Goal: Find specific page/section: Find specific page/section

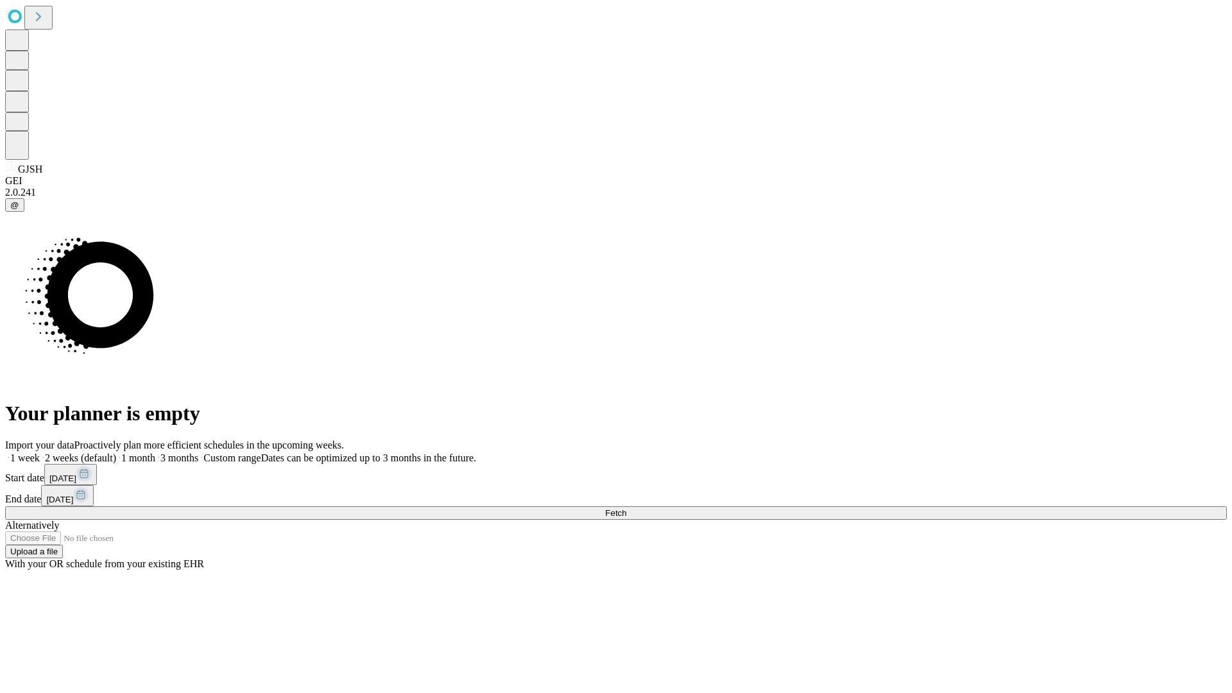
click at [626, 508] on span "Fetch" at bounding box center [615, 513] width 21 height 10
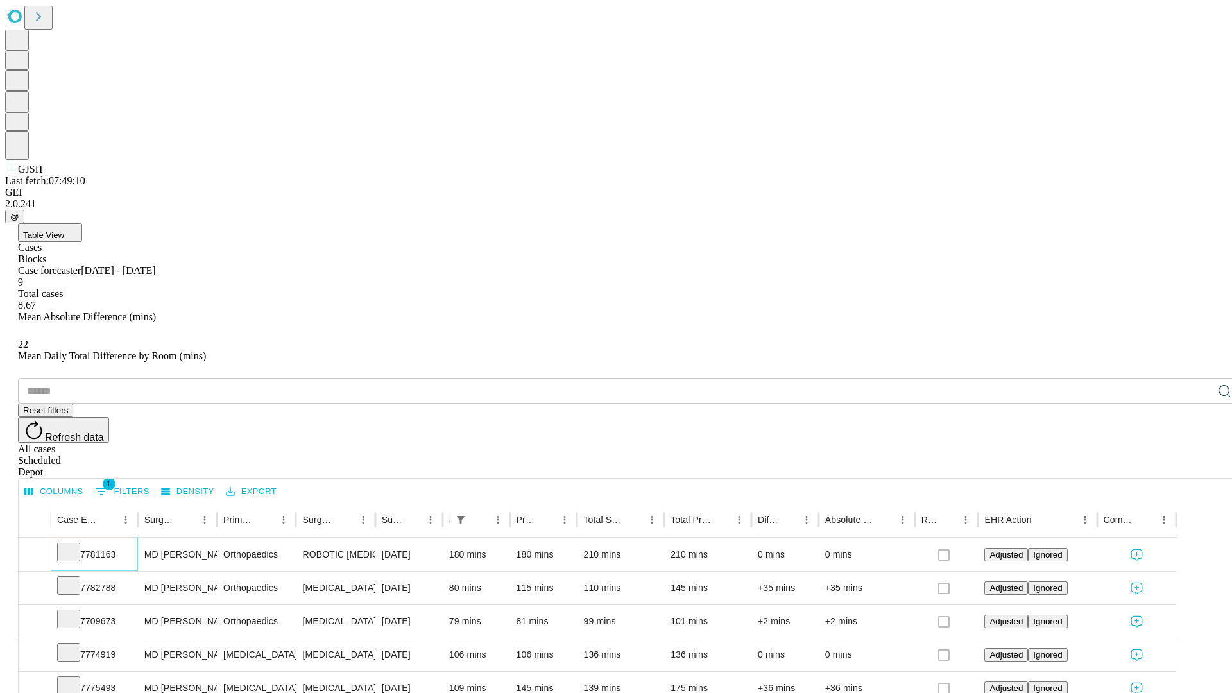
click at [75, 545] on icon at bounding box center [68, 551] width 13 height 13
